Goal: Task Accomplishment & Management: Use online tool/utility

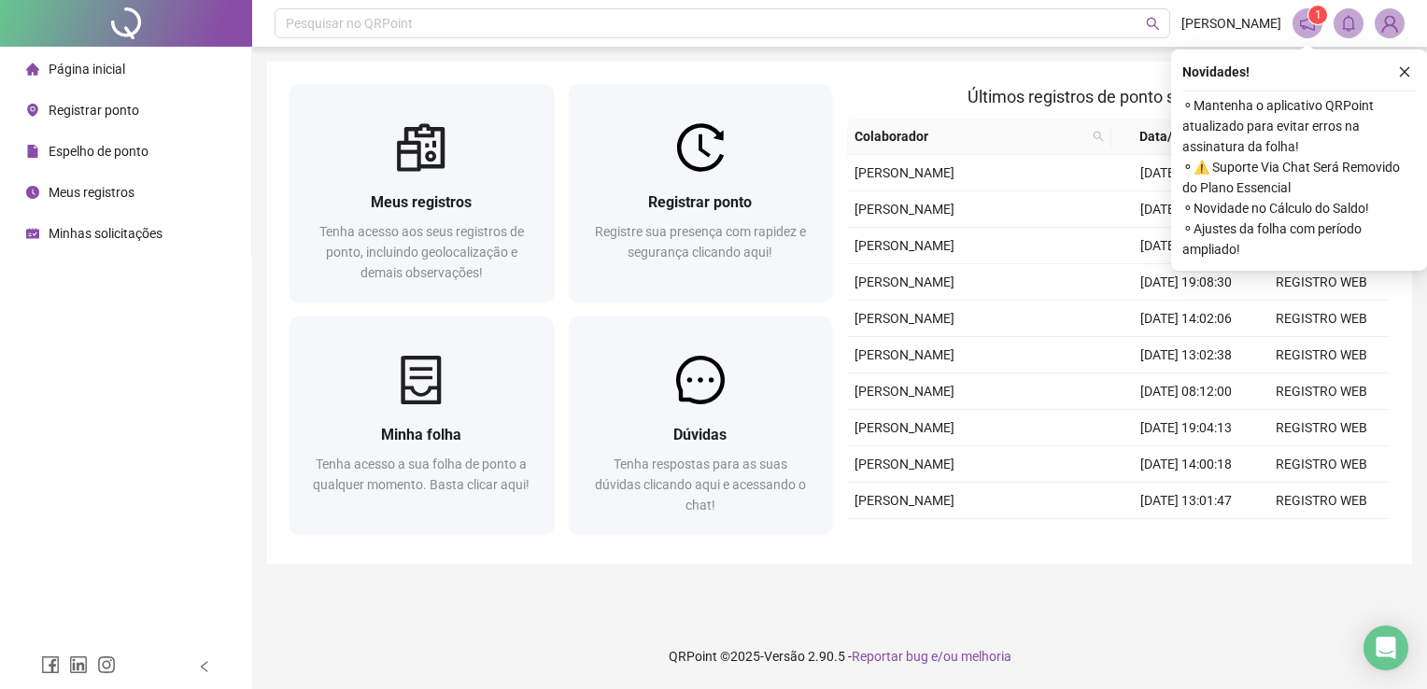
click at [772, 235] on span "Registre sua presença com rapidez e segurança clicando aqui!" at bounding box center [700, 241] width 211 height 35
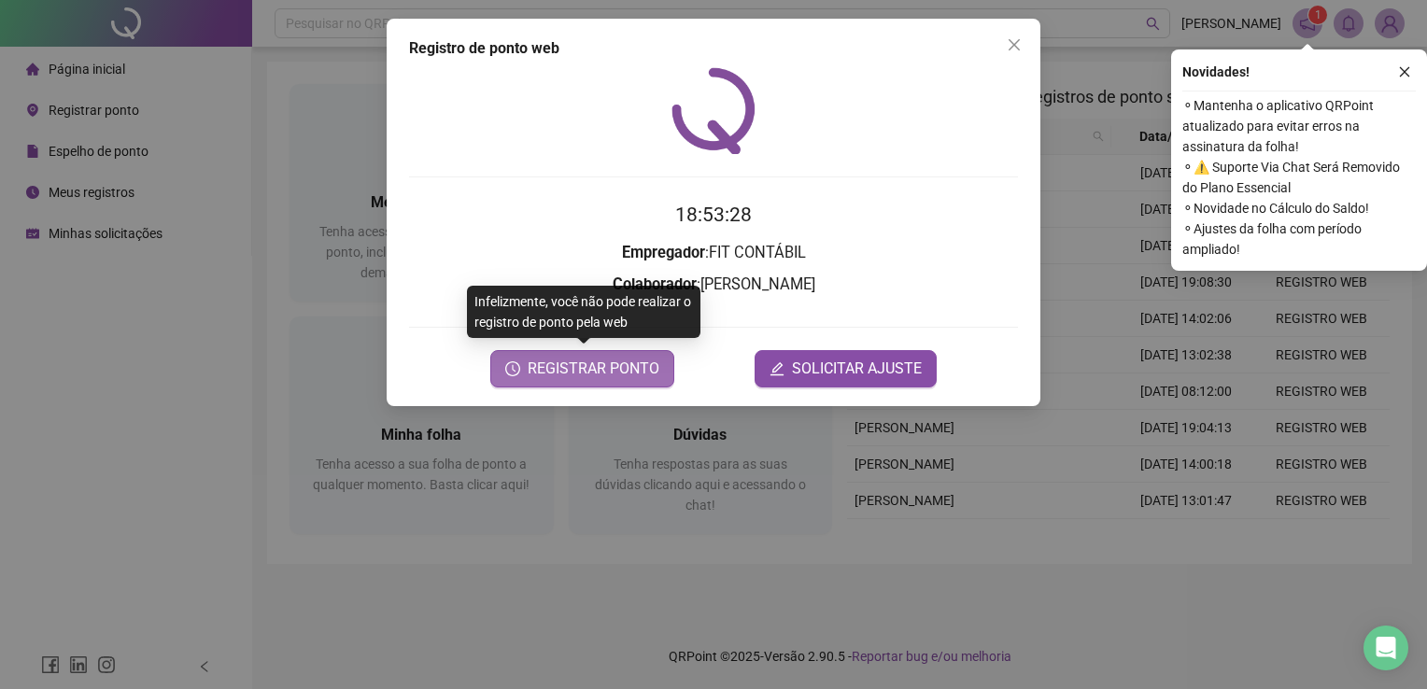
click at [607, 377] on span "REGISTRAR PONTO" at bounding box center [594, 369] width 132 height 22
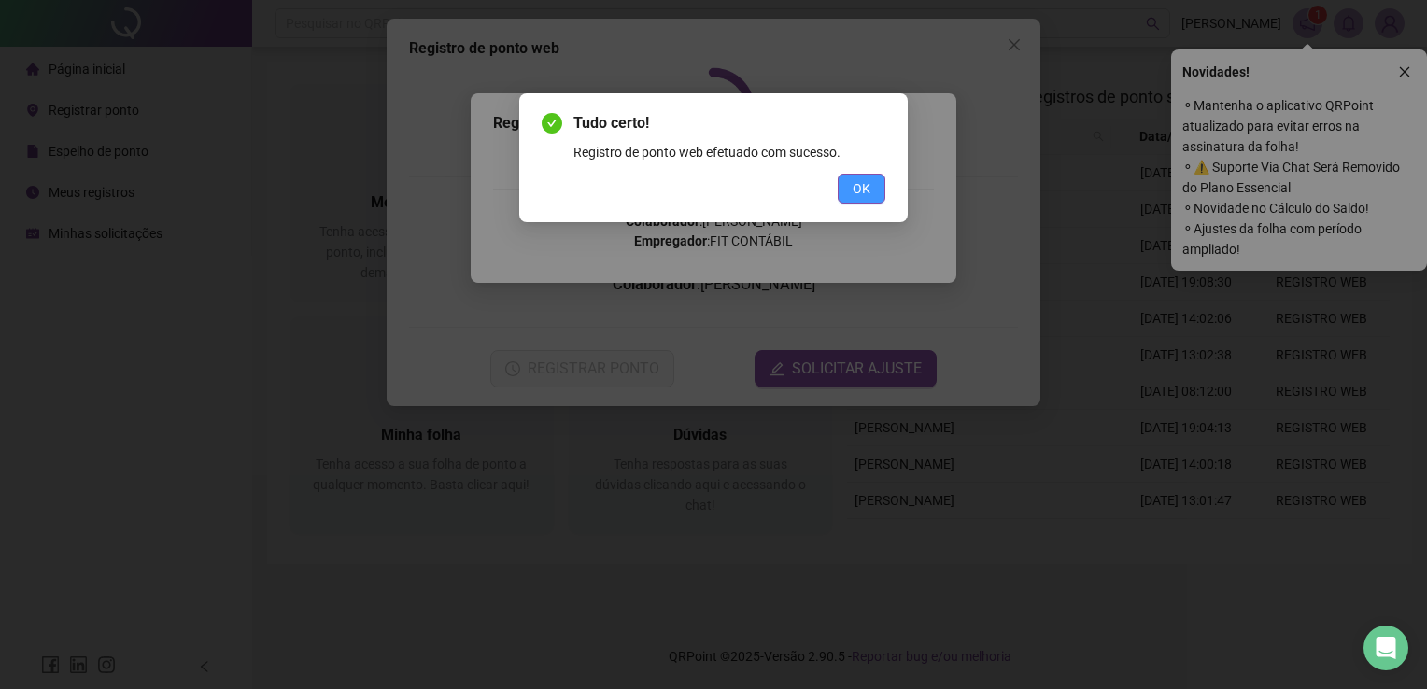
click at [861, 181] on span "OK" at bounding box center [861, 188] width 18 height 21
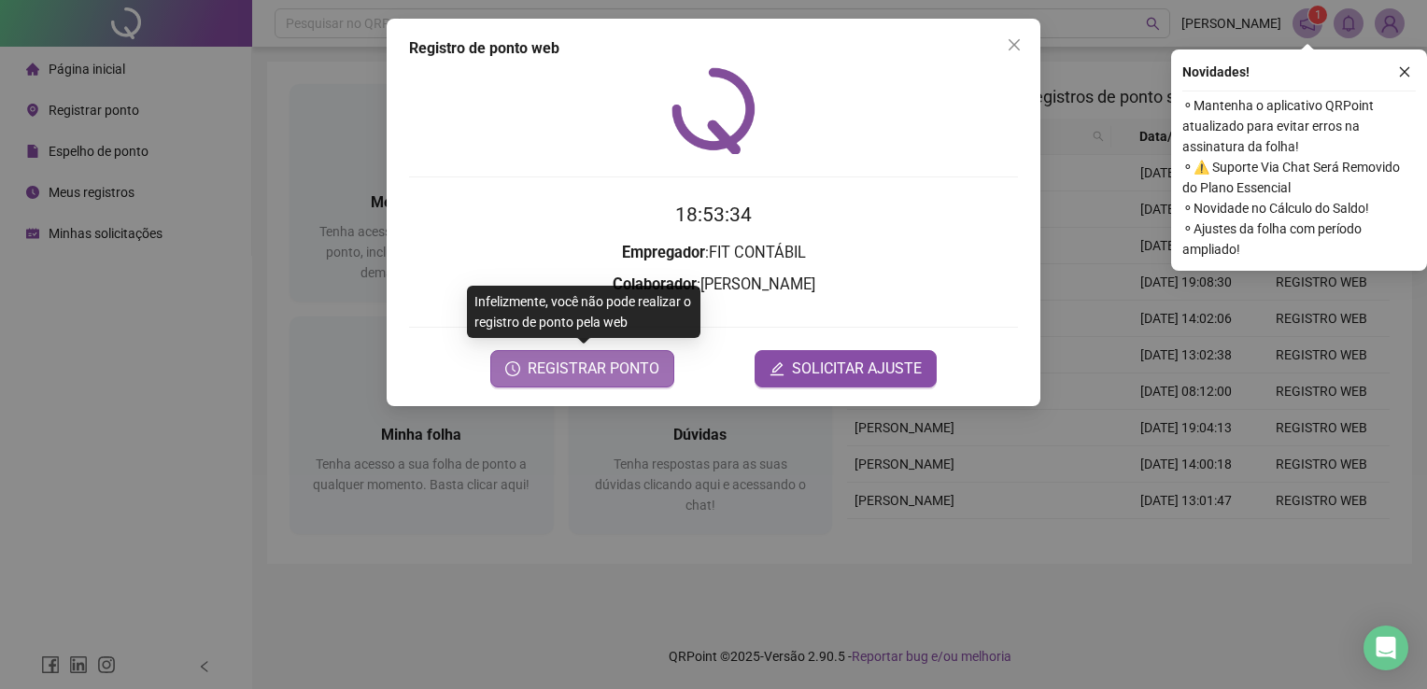
click at [579, 359] on span "REGISTRAR PONTO" at bounding box center [594, 369] width 132 height 22
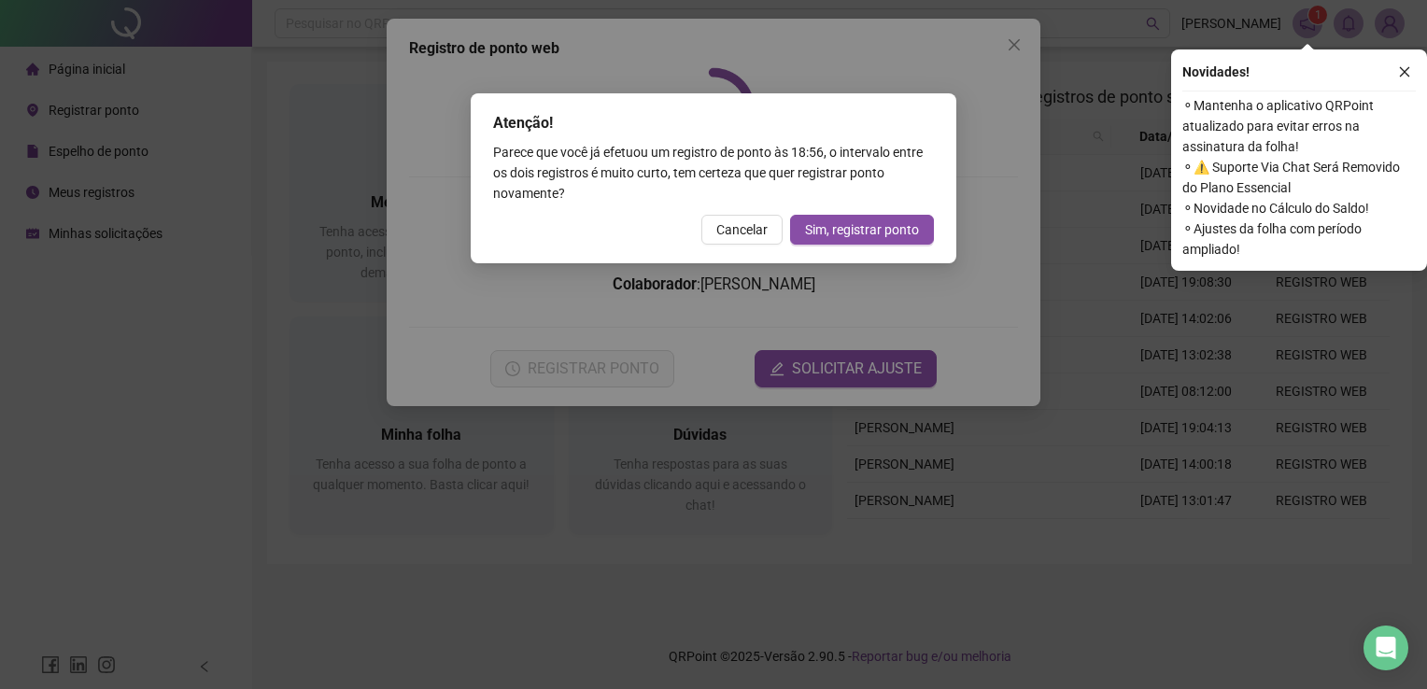
click at [991, 14] on div "Atenção! Parece que você já efetuou um registro de ponto às 18:56 , o intervalo…" at bounding box center [713, 344] width 1427 height 689
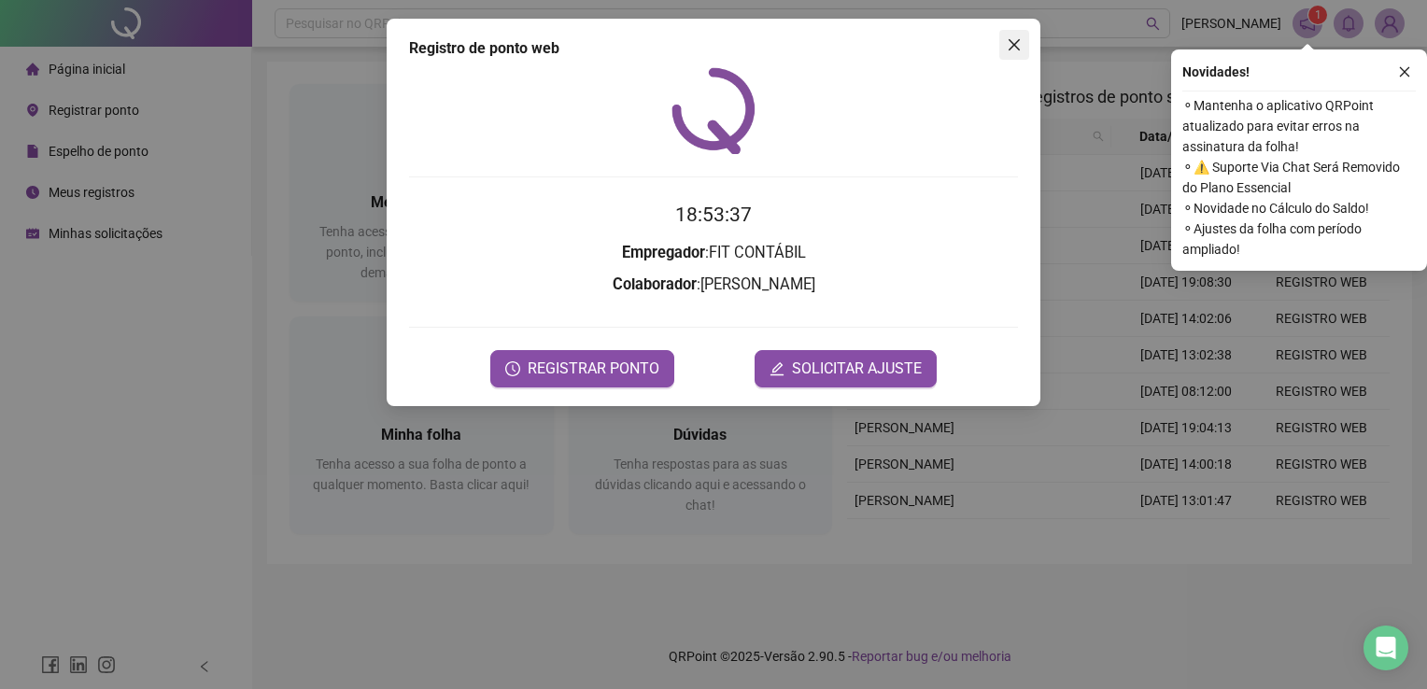
click at [1019, 50] on icon "close" at bounding box center [1013, 44] width 11 height 11
